Goal: Information Seeking & Learning: Learn about a topic

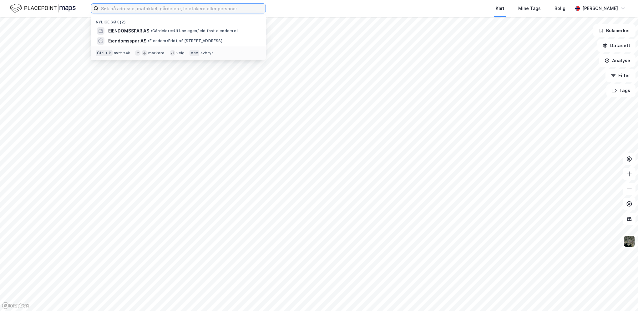
click at [139, 9] on input at bounding box center [181, 8] width 167 height 9
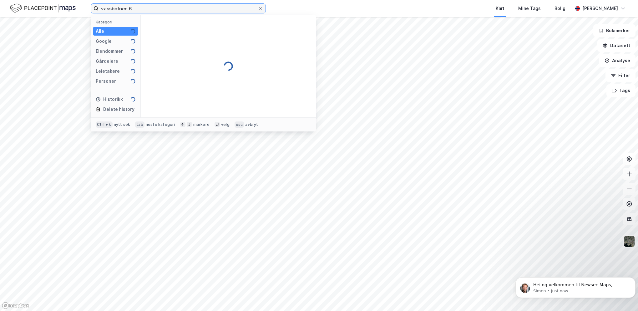
type input "vassbotnen 6"
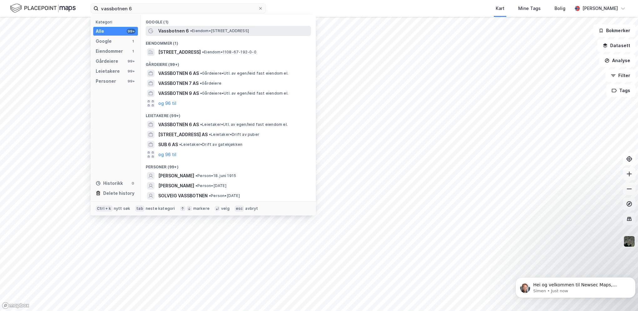
click at [172, 31] on span "Vassbotnen 6" at bounding box center [173, 31] width 31 height 8
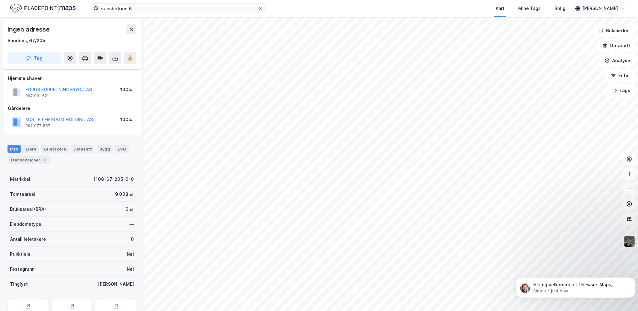
scroll to position [28, 0]
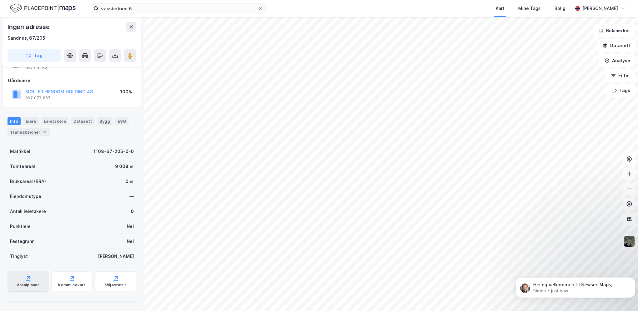
click at [30, 283] on div "Arealplaner" at bounding box center [28, 285] width 22 height 5
click at [68, 286] on div "Kommunekart" at bounding box center [71, 285] width 27 height 5
click at [33, 285] on div "Arealplaner" at bounding box center [28, 285] width 22 height 5
